Goal: Transaction & Acquisition: Purchase product/service

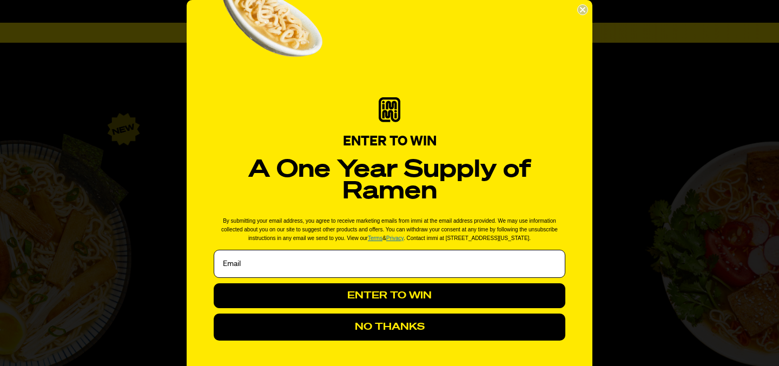
scroll to position [1551, 0]
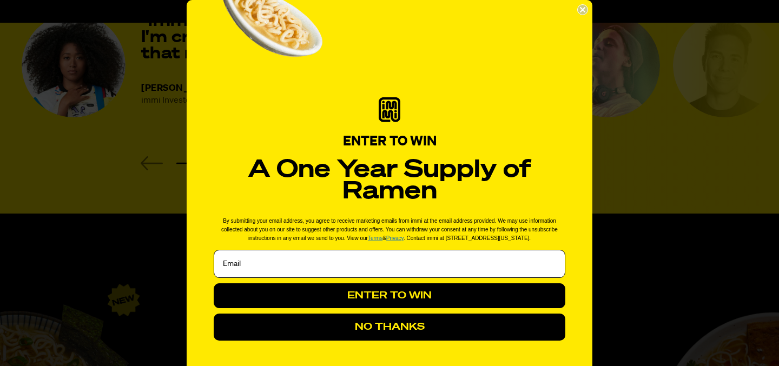
click at [583, 9] on icon "Close dialog" at bounding box center [583, 10] width 4 height 4
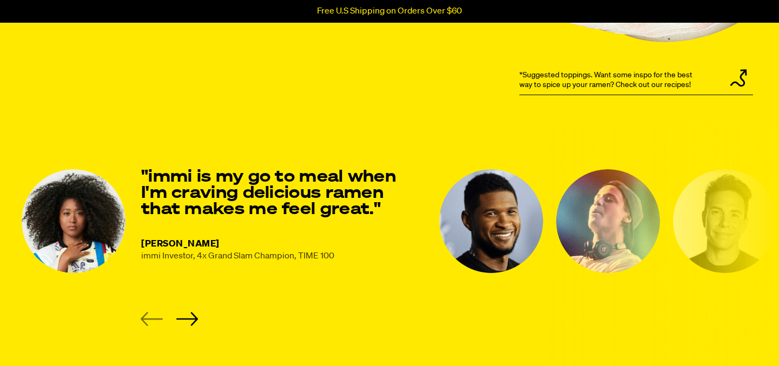
scroll to position [1419, 0]
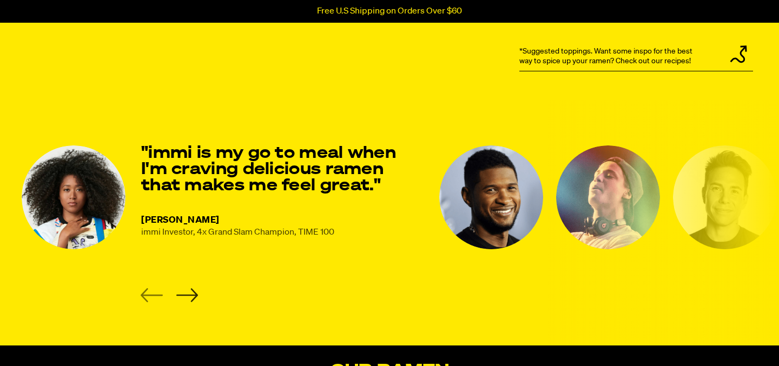
click at [191, 298] on icon "Next slide" at bounding box center [187, 295] width 22 height 14
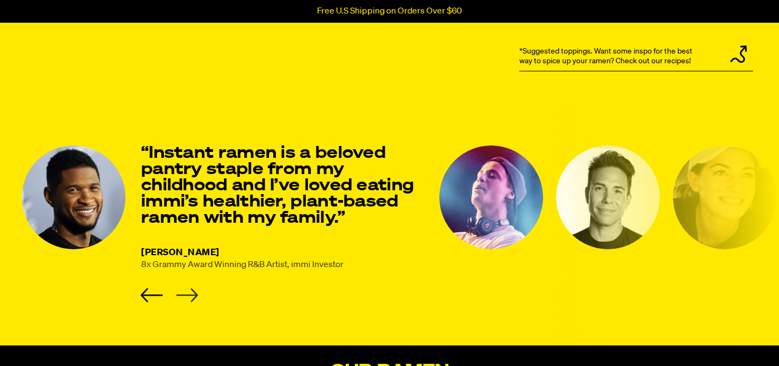
click at [191, 298] on icon "Next slide" at bounding box center [187, 295] width 22 height 14
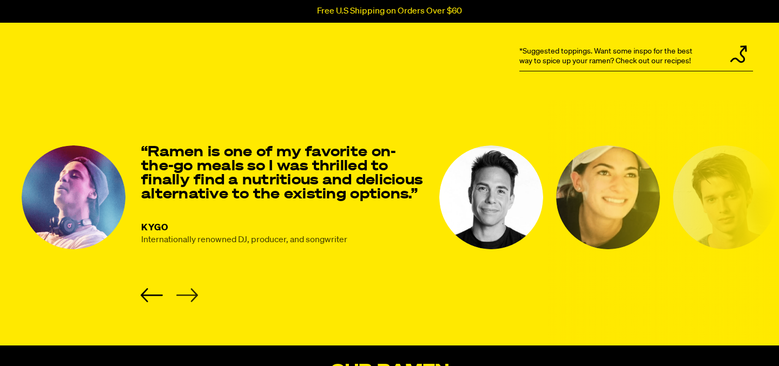
click at [191, 298] on icon "Next slide" at bounding box center [187, 295] width 22 height 14
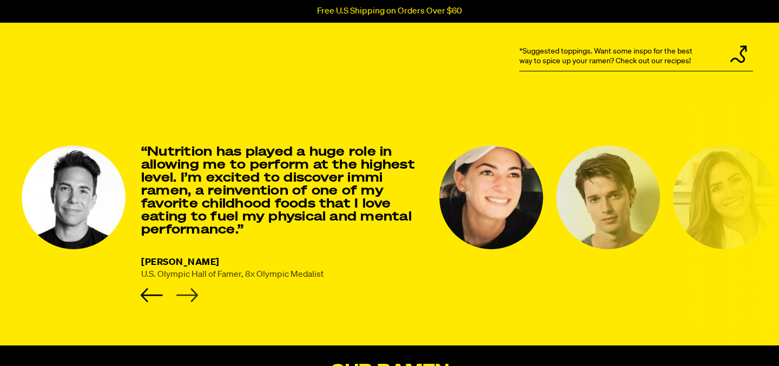
click at [191, 298] on icon "Next slide" at bounding box center [187, 295] width 22 height 14
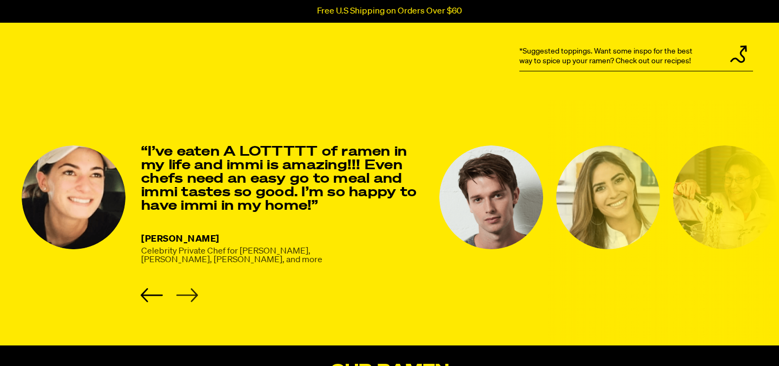
click at [191, 298] on icon "Next slide" at bounding box center [187, 295] width 22 height 14
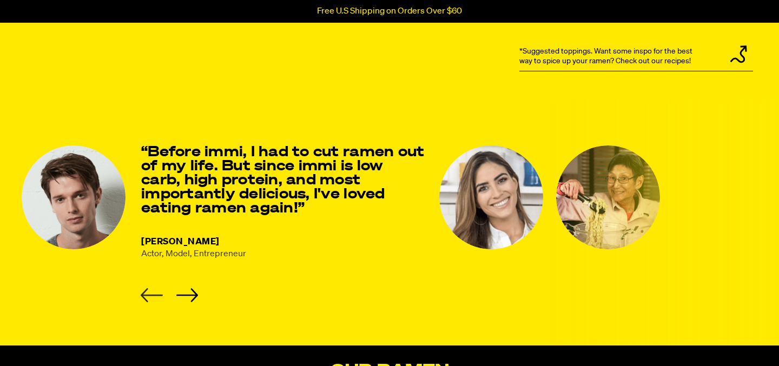
click at [155, 296] on icon "Previous slide" at bounding box center [152, 295] width 22 height 14
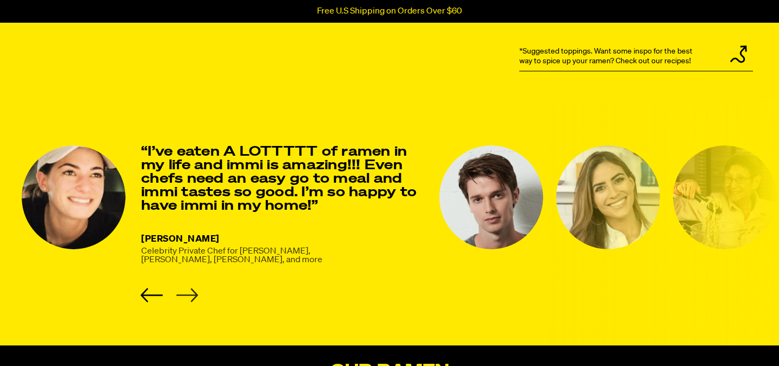
click at [196, 296] on icon "Next slide" at bounding box center [187, 295] width 22 height 14
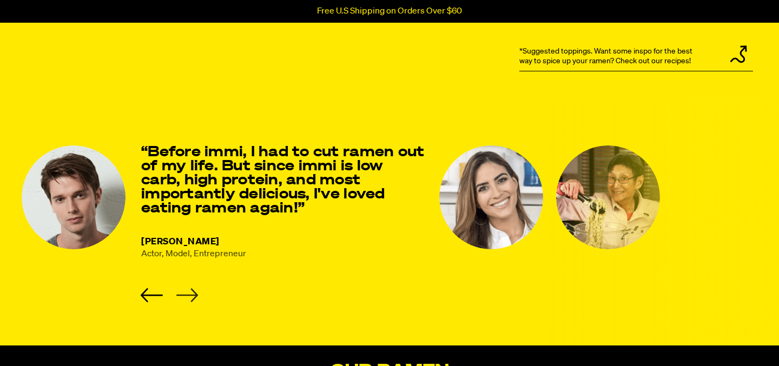
click at [196, 296] on icon "Next slide" at bounding box center [187, 295] width 22 height 14
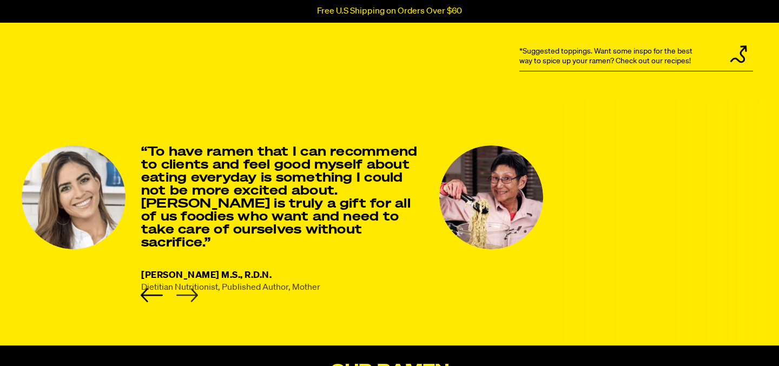
click at [196, 296] on icon "Next slide" at bounding box center [187, 295] width 22 height 14
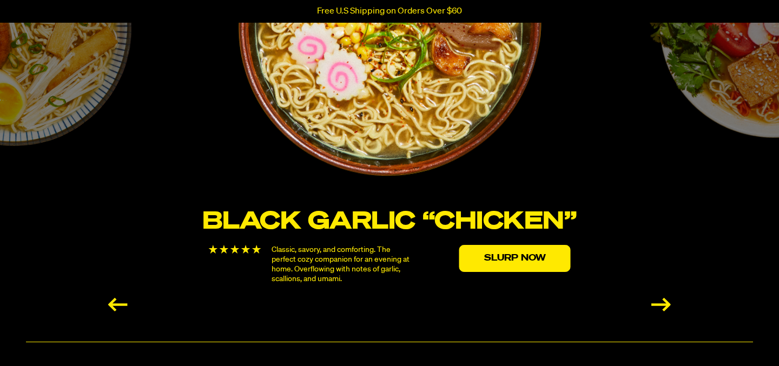
scroll to position [1952, 0]
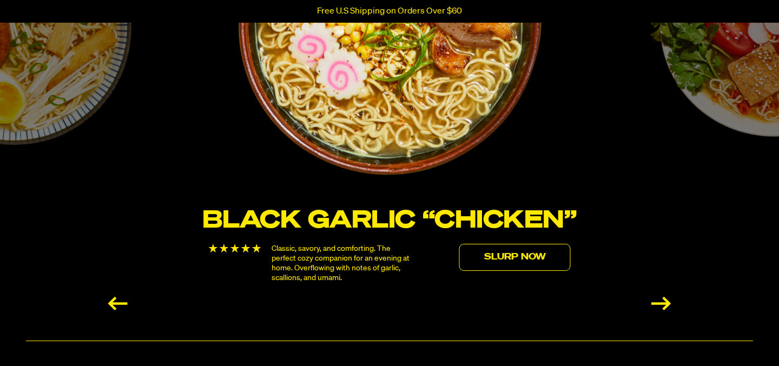
click at [518, 260] on link "Slurp Now" at bounding box center [514, 257] width 111 height 27
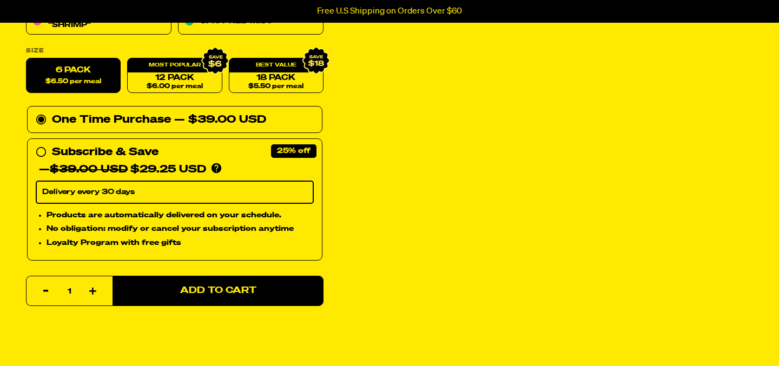
scroll to position [307, 0]
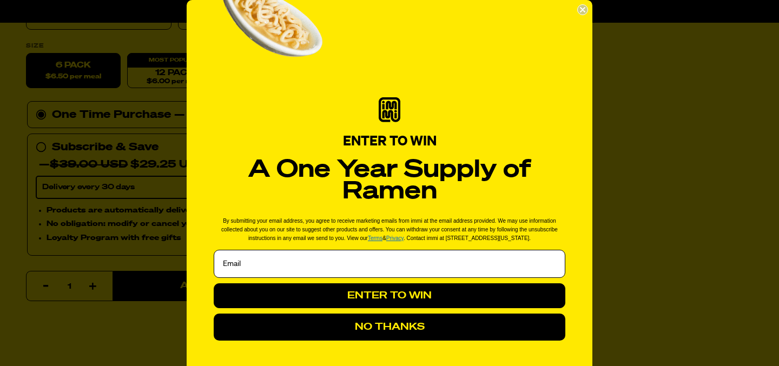
click at [586, 10] on circle "Close dialog" at bounding box center [583, 10] width 10 height 10
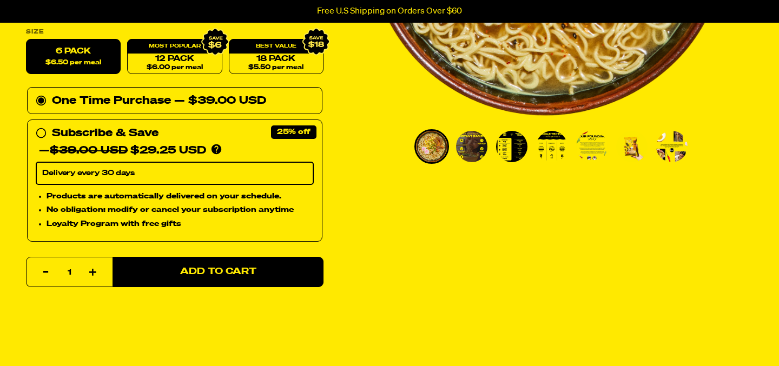
scroll to position [345, 0]
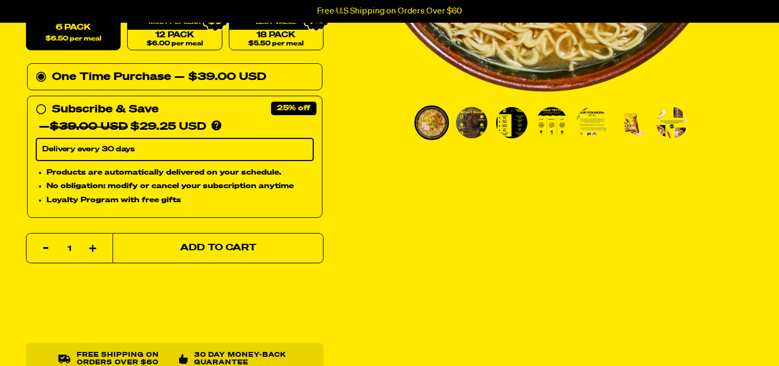
click at [244, 244] on span "Add to Cart" at bounding box center [218, 248] width 76 height 9
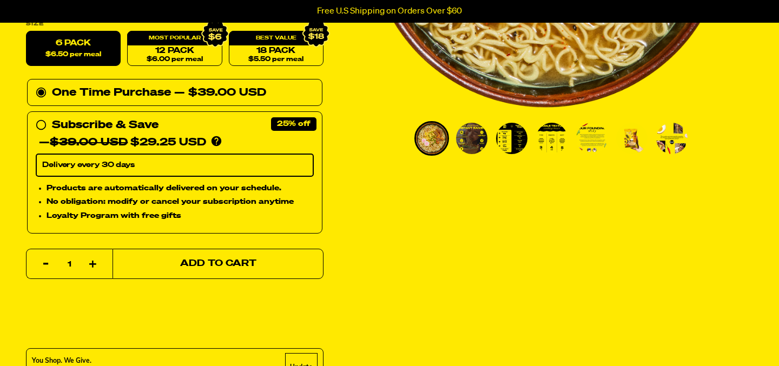
scroll to position [362, 0]
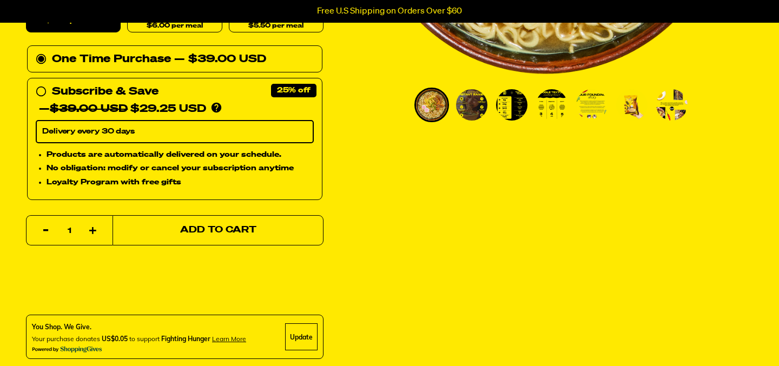
click at [272, 232] on button "Add to Cart" at bounding box center [218, 230] width 211 height 30
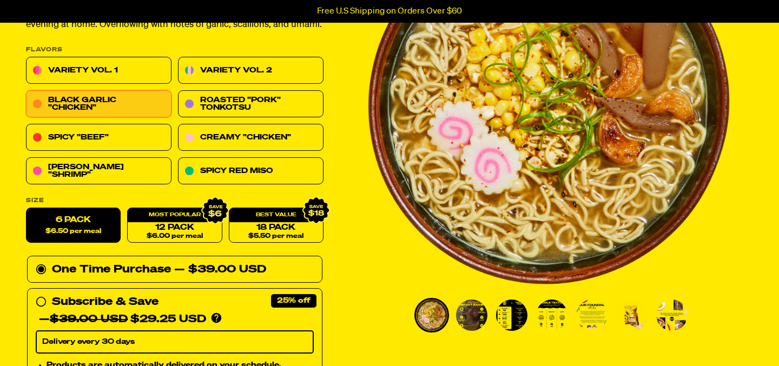
scroll to position [0, 0]
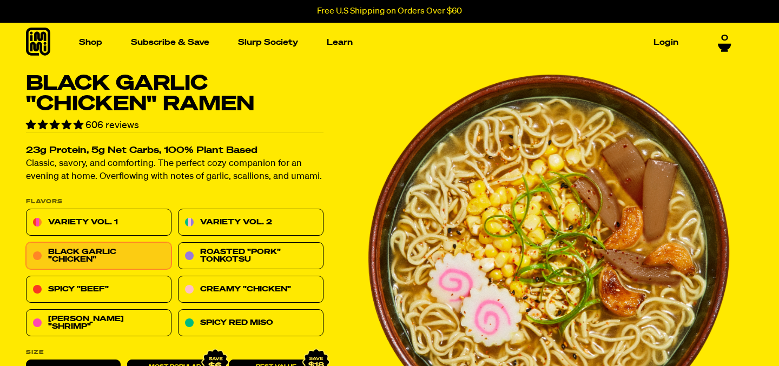
click at [725, 48] on icon at bounding box center [724, 47] width 13 height 6
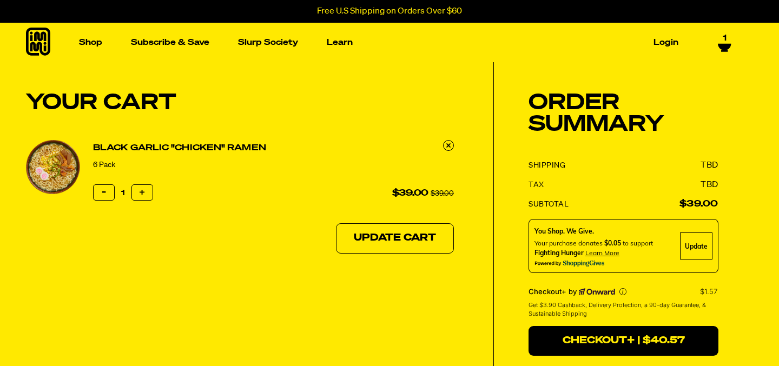
click at [720, 49] on div "1" at bounding box center [717, 43] width 27 height 18
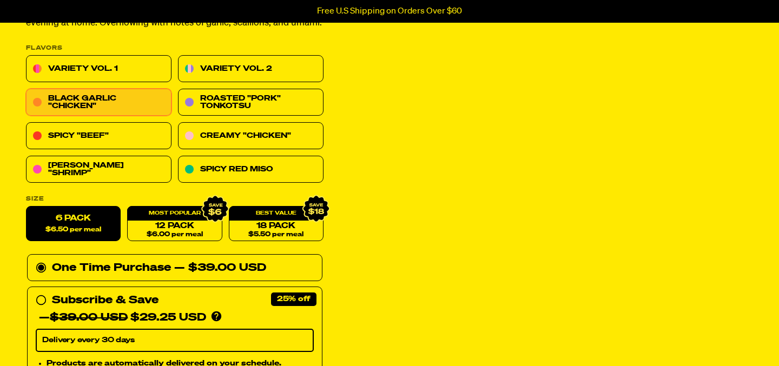
scroll to position [163, 0]
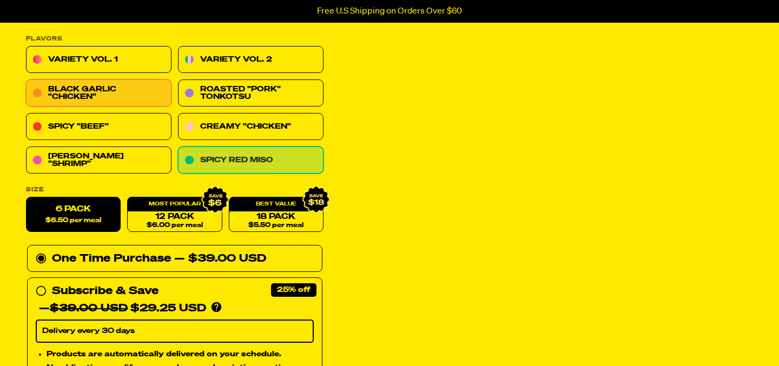
click at [273, 162] on link "Spicy Red Miso" at bounding box center [251, 160] width 146 height 27
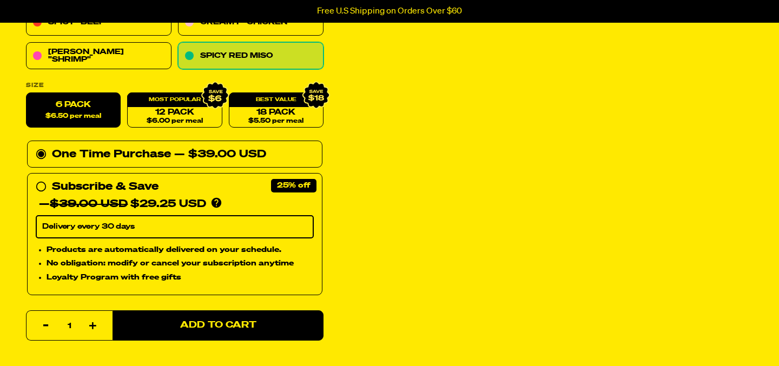
scroll to position [319, 0]
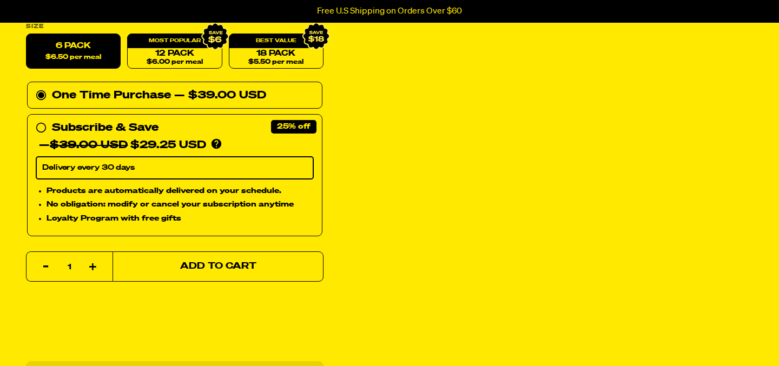
click at [268, 257] on button "Add to Cart" at bounding box center [218, 267] width 211 height 30
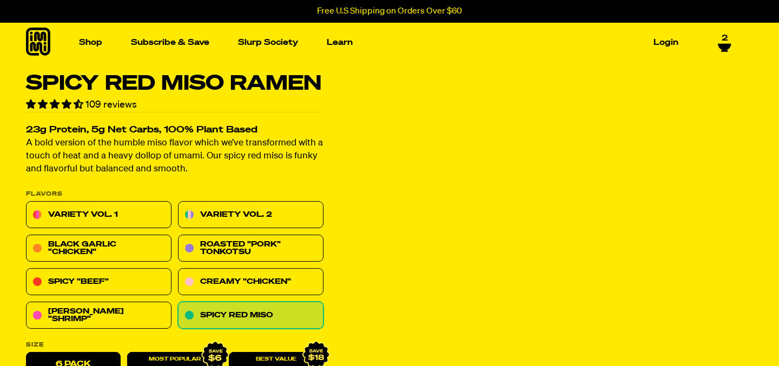
click at [728, 44] on icon at bounding box center [724, 47] width 13 height 6
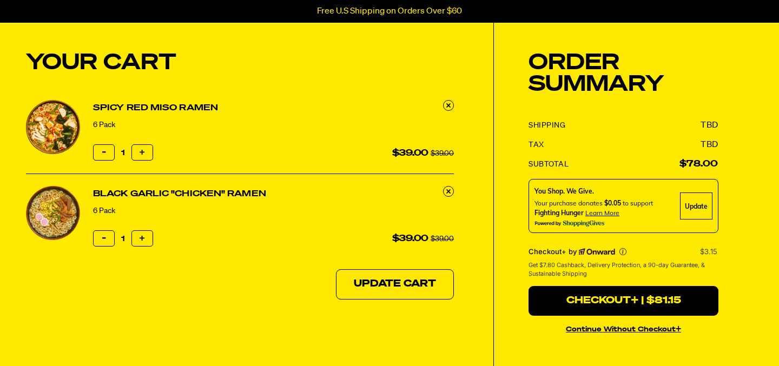
scroll to position [41, 0]
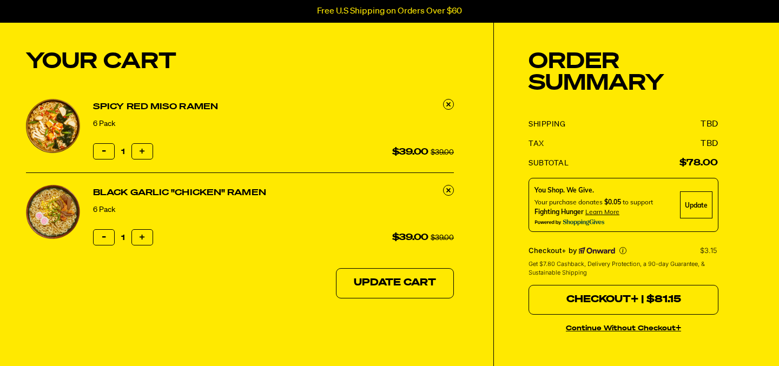
click at [612, 293] on button "Checkout+ | $81.15" at bounding box center [624, 300] width 190 height 30
